Goal: Communication & Community: Answer question/provide support

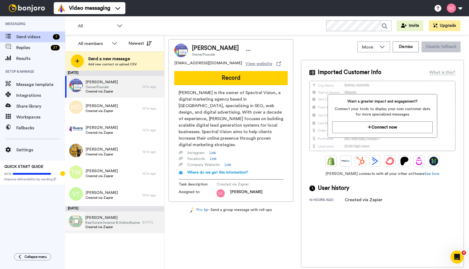
click at [122, 222] on span "Real Estate Investor & Online Business Coach" at bounding box center [112, 223] width 55 height 4
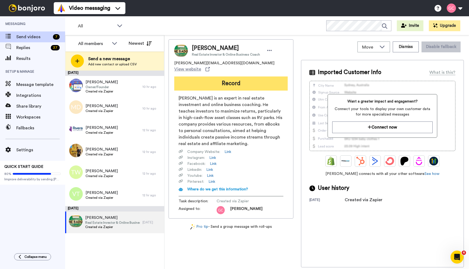
click at [228, 77] on button "Record" at bounding box center [231, 84] width 114 height 14
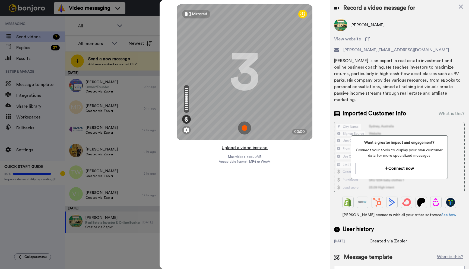
click at [245, 148] on button "Upload a video instead" at bounding box center [244, 147] width 49 height 7
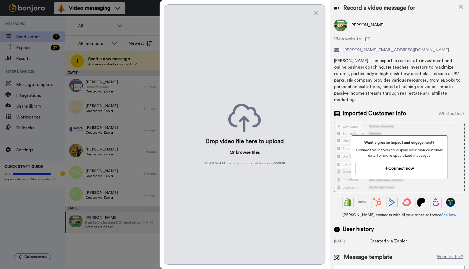
click at [243, 153] on button "browse" at bounding box center [243, 152] width 15 height 7
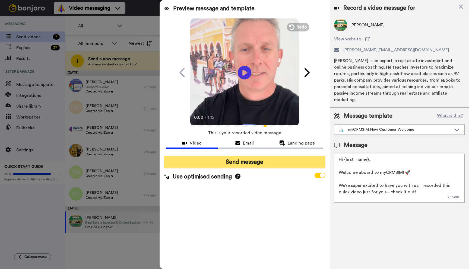
click at [252, 164] on button "Send message" at bounding box center [245, 162] width 162 height 12
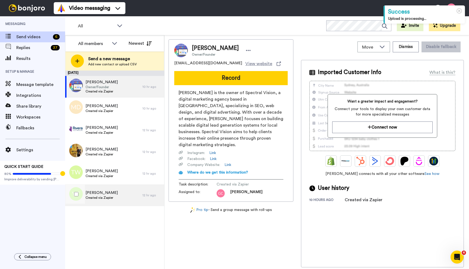
click at [124, 194] on div "Vic Tor Created via Zapier" at bounding box center [103, 196] width 77 height 22
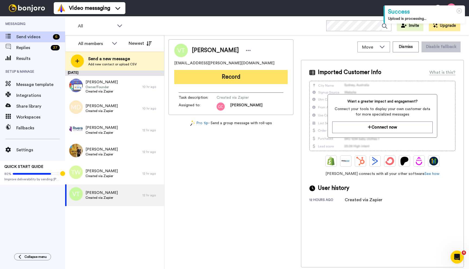
click at [230, 75] on button "Record" at bounding box center [231, 77] width 114 height 14
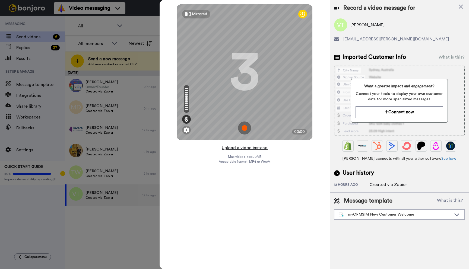
click at [247, 148] on button "Upload a video instead" at bounding box center [244, 147] width 49 height 7
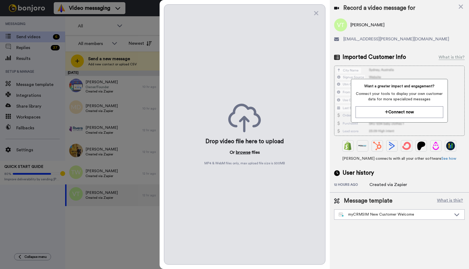
click at [244, 152] on button "browse" at bounding box center [243, 152] width 15 height 7
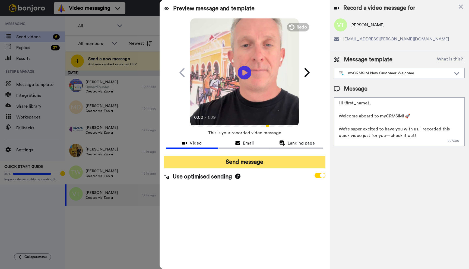
click at [250, 164] on button "Send message" at bounding box center [245, 162] width 162 height 12
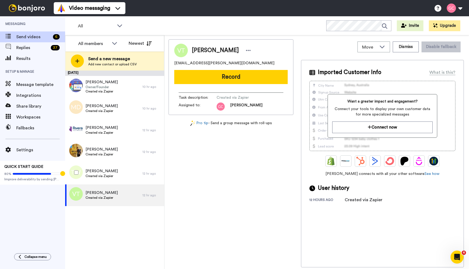
click at [111, 172] on span "[PERSON_NAME]" at bounding box center [102, 171] width 32 height 5
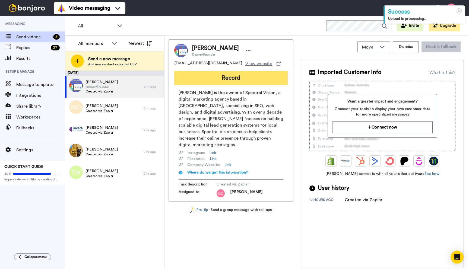
click at [234, 79] on button "Record" at bounding box center [231, 78] width 114 height 14
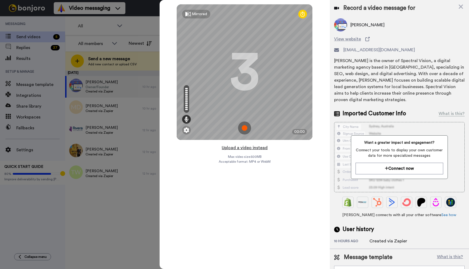
click at [246, 148] on button "Upload a video instead" at bounding box center [244, 147] width 49 height 7
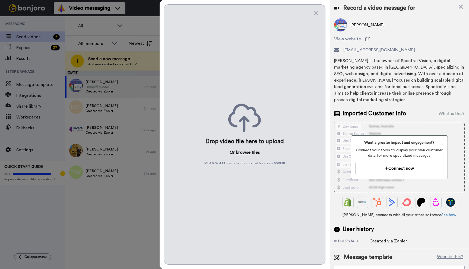
click at [240, 152] on button "browse" at bounding box center [243, 152] width 15 height 7
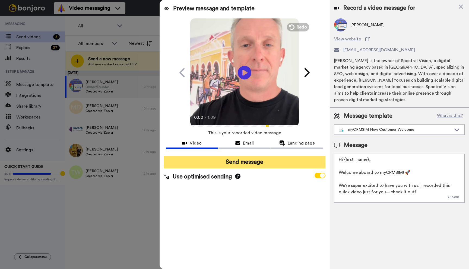
click at [246, 163] on button "Send message" at bounding box center [245, 162] width 162 height 12
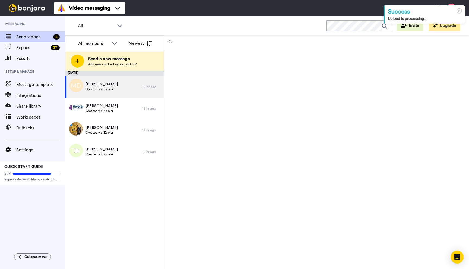
click at [110, 150] on span "[PERSON_NAME]" at bounding box center [102, 149] width 32 height 5
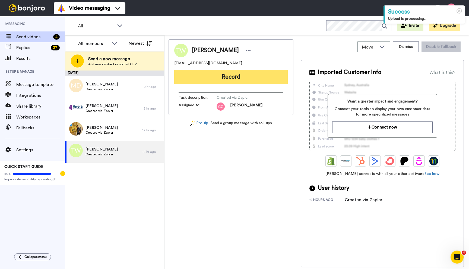
click at [233, 77] on button "Record" at bounding box center [231, 77] width 114 height 14
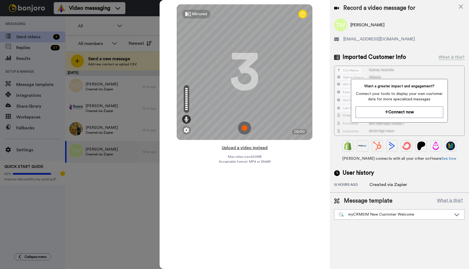
click at [244, 147] on button "Upload a video instead" at bounding box center [244, 147] width 49 height 7
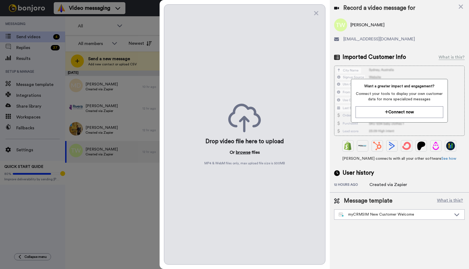
click at [242, 153] on button "browse" at bounding box center [243, 152] width 15 height 7
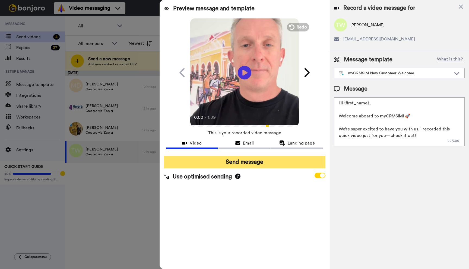
click at [253, 162] on button "Send message" at bounding box center [245, 162] width 162 height 12
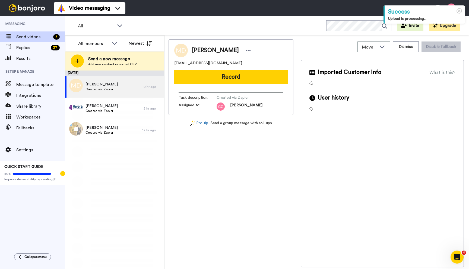
click at [104, 128] on span "Ksenia Karaoulchtchikova" at bounding box center [102, 127] width 32 height 5
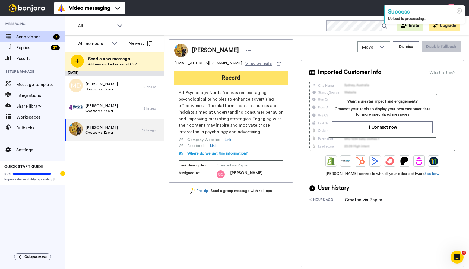
click at [231, 78] on button "Record" at bounding box center [231, 78] width 114 height 14
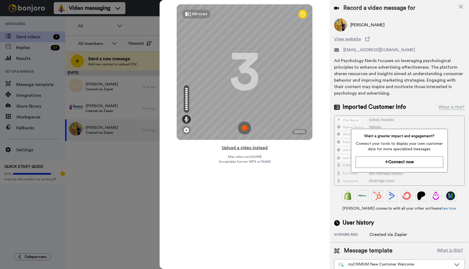
click at [243, 148] on button "Upload a video instead" at bounding box center [244, 147] width 49 height 7
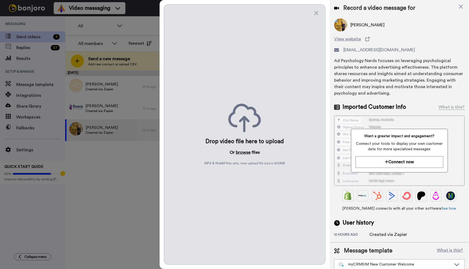
click at [242, 153] on button "browse" at bounding box center [243, 152] width 15 height 7
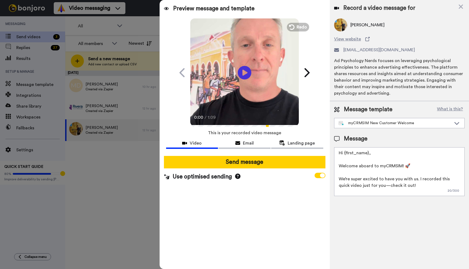
click at [243, 163] on button "Send message" at bounding box center [245, 162] width 162 height 12
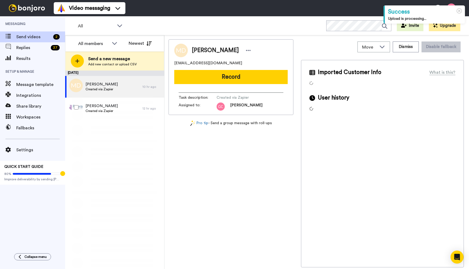
click at [110, 109] on span "Created via Zapier" at bounding box center [102, 111] width 32 height 4
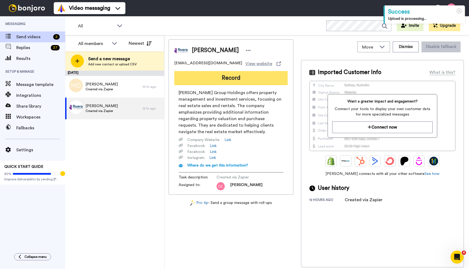
click at [231, 78] on button "Record" at bounding box center [231, 78] width 114 height 14
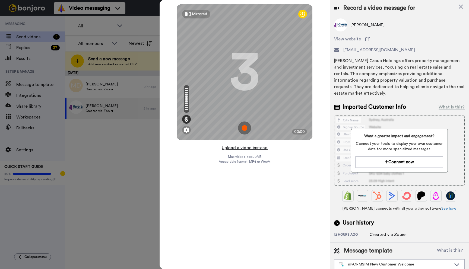
click at [247, 149] on button "Upload a video instead" at bounding box center [244, 147] width 49 height 7
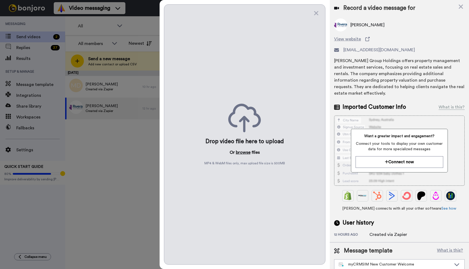
click at [243, 153] on button "browse" at bounding box center [243, 152] width 15 height 7
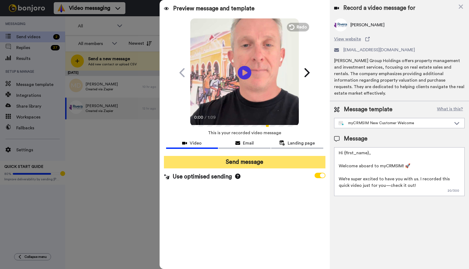
click at [249, 162] on button "Send message" at bounding box center [245, 162] width 162 height 12
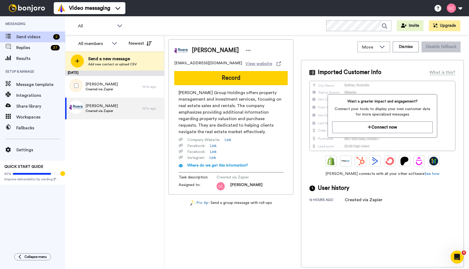
click at [117, 87] on span "Created via Zapier" at bounding box center [102, 89] width 32 height 4
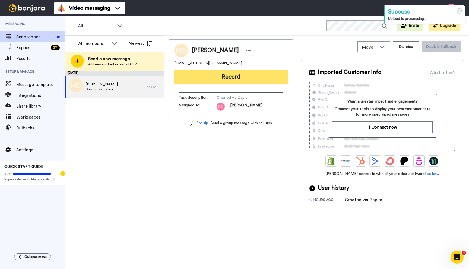
click at [233, 76] on button "Record" at bounding box center [231, 77] width 114 height 14
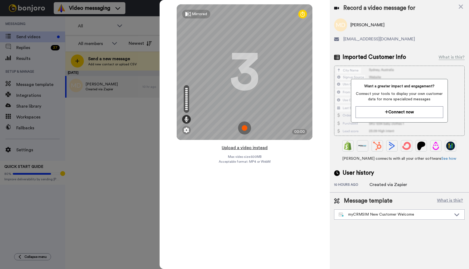
click at [244, 148] on button "Upload a video instead" at bounding box center [244, 147] width 49 height 7
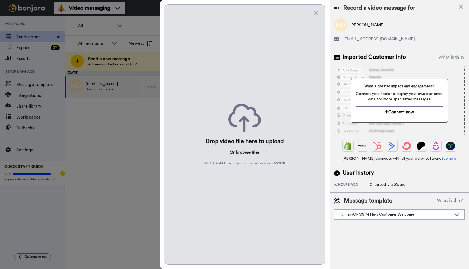
click at [244, 152] on button "browse" at bounding box center [243, 152] width 15 height 7
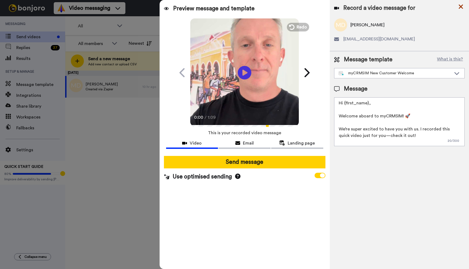
click at [461, 5] on icon at bounding box center [460, 6] width 5 height 7
